Goal: Transaction & Acquisition: Register for event/course

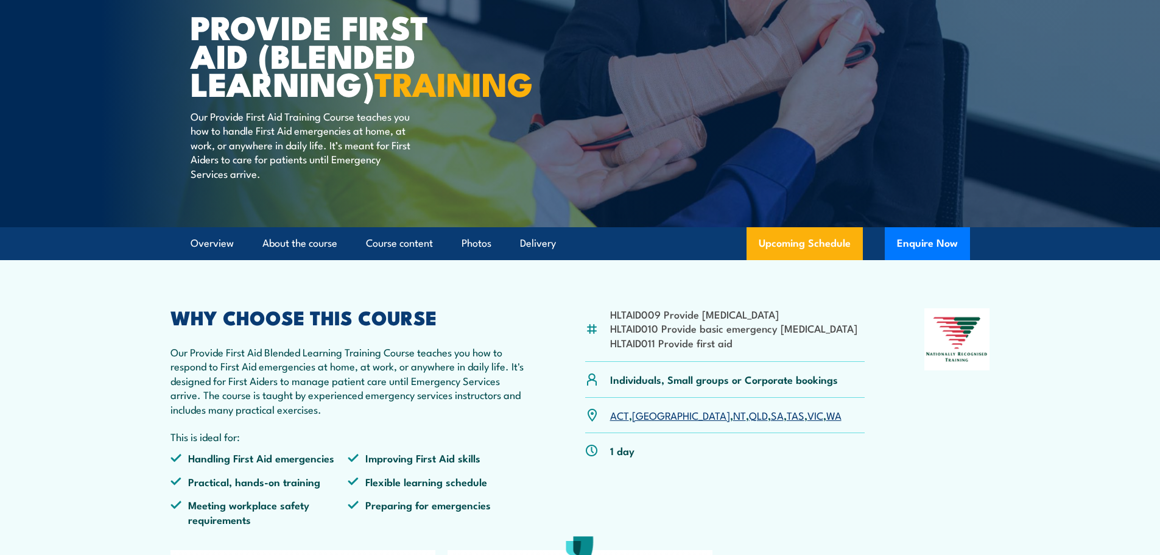
click at [827, 422] on link "WA" at bounding box center [834, 415] width 15 height 15
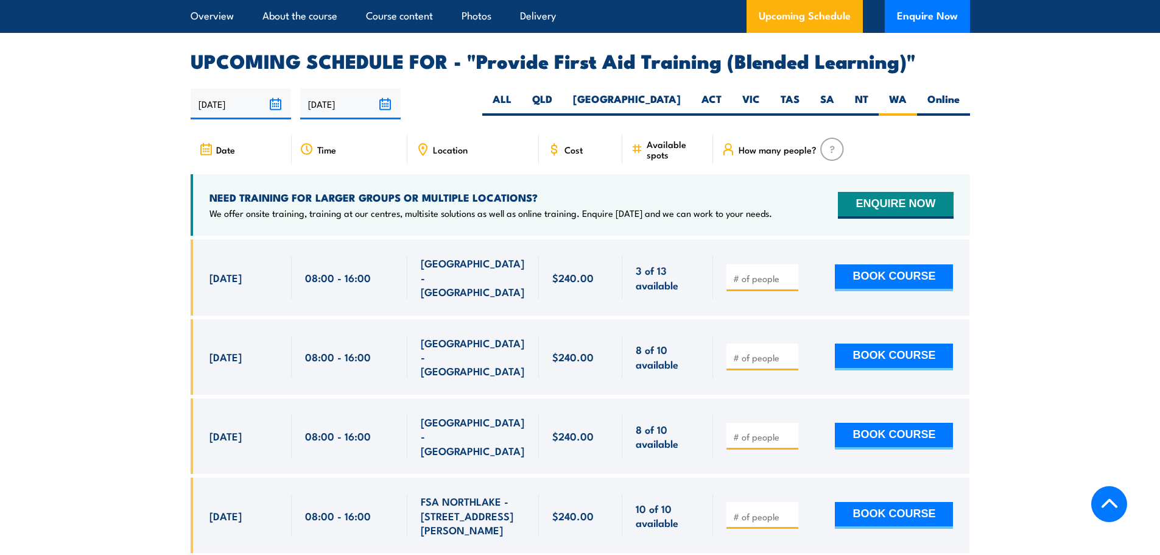
scroll to position [2489, 0]
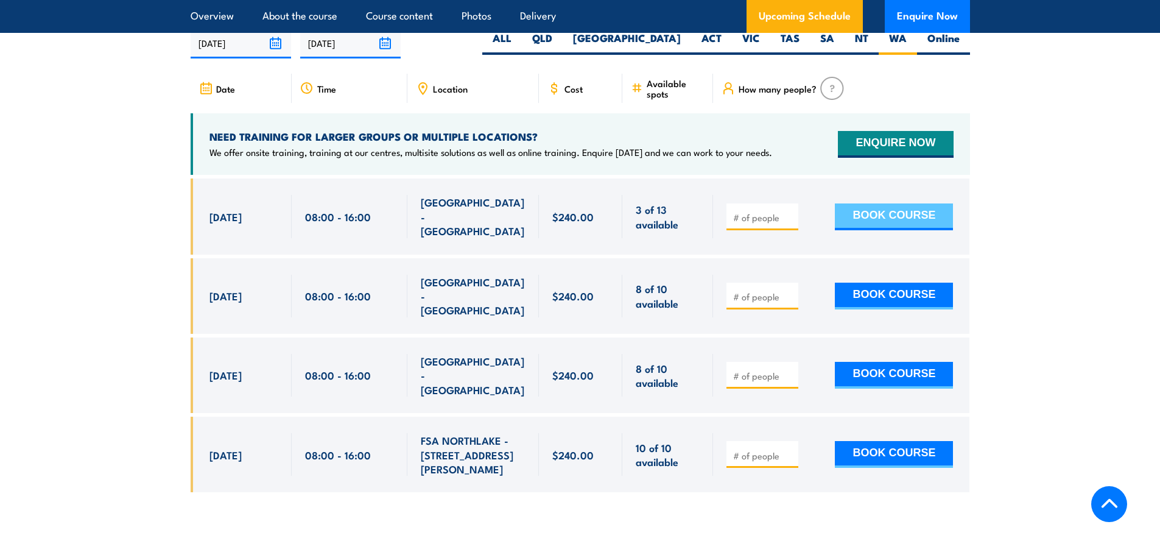
click at [883, 224] on button "BOOK COURSE" at bounding box center [894, 216] width 118 height 27
click at [764, 214] on input "number" at bounding box center [763, 217] width 61 height 12
click at [793, 216] on input "1" at bounding box center [763, 217] width 61 height 12
click at [791, 217] on input "2" at bounding box center [763, 217] width 61 height 12
type input "1"
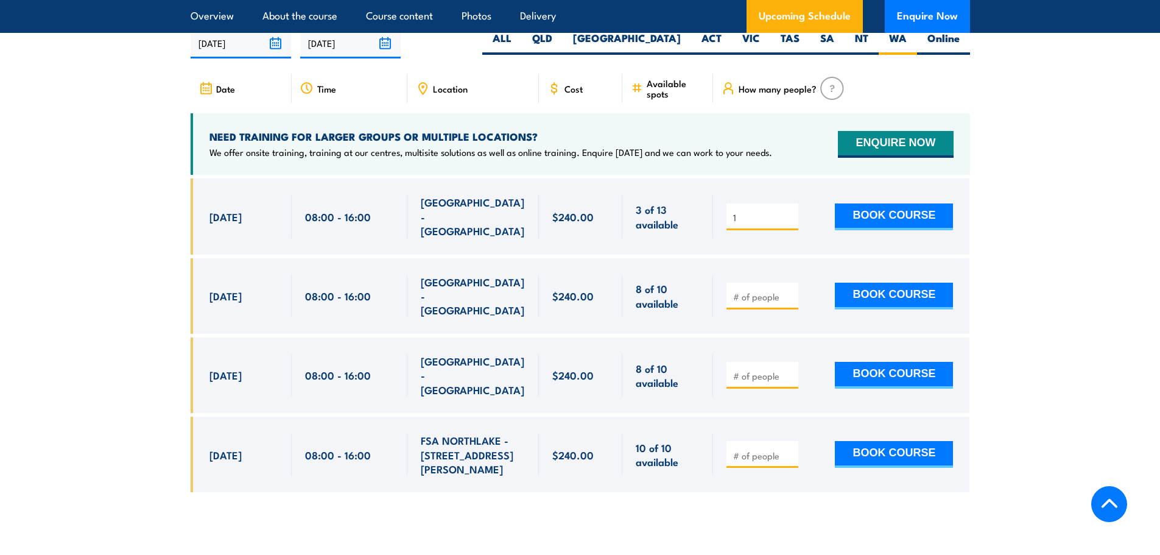
click at [791, 223] on input "1" at bounding box center [763, 217] width 61 height 12
click at [857, 224] on button "BOOK COURSE" at bounding box center [894, 216] width 118 height 27
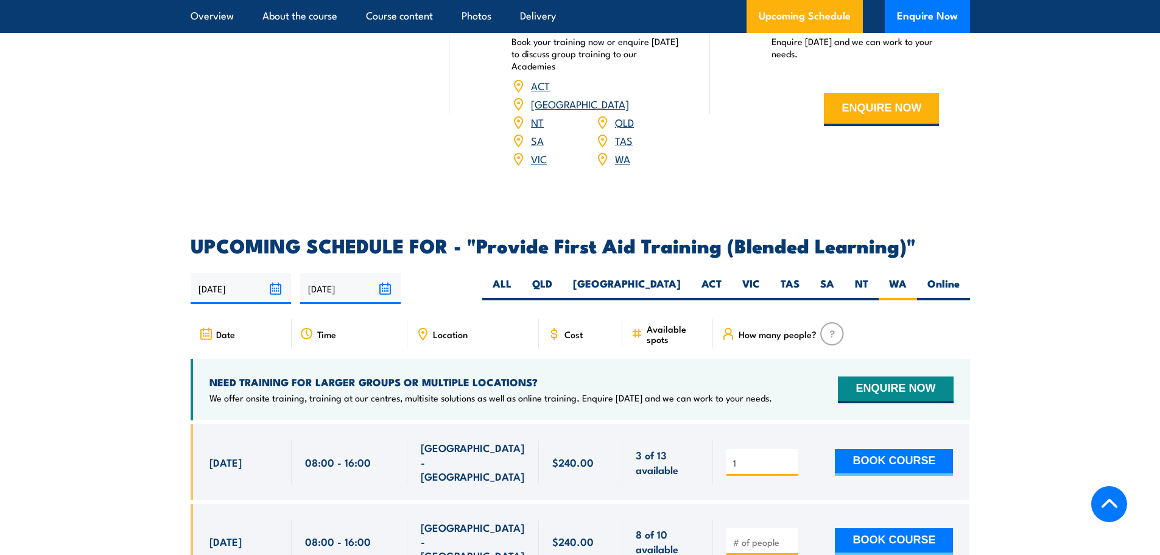
scroll to position [2353, 0]
